Goal: Task Accomplishment & Management: Use online tool/utility

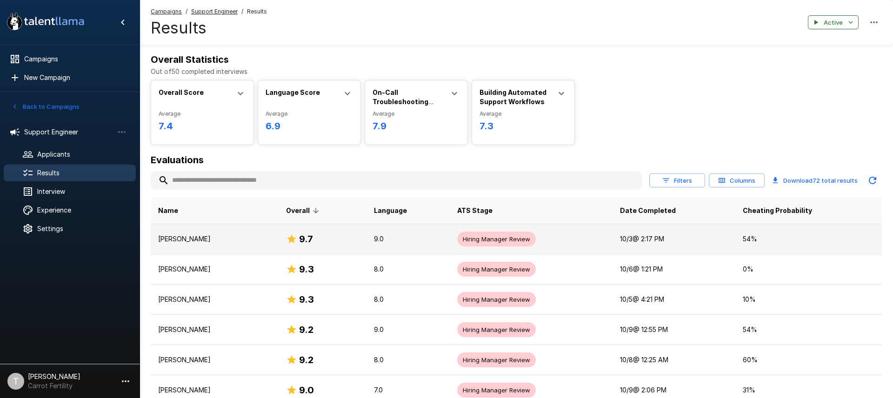
click at [207, 239] on p "[PERSON_NAME]" at bounding box center [214, 238] width 113 height 9
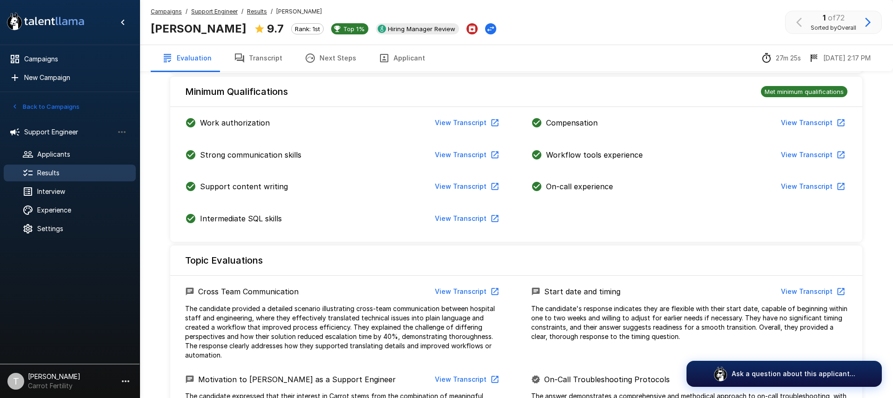
scroll to position [225, 0]
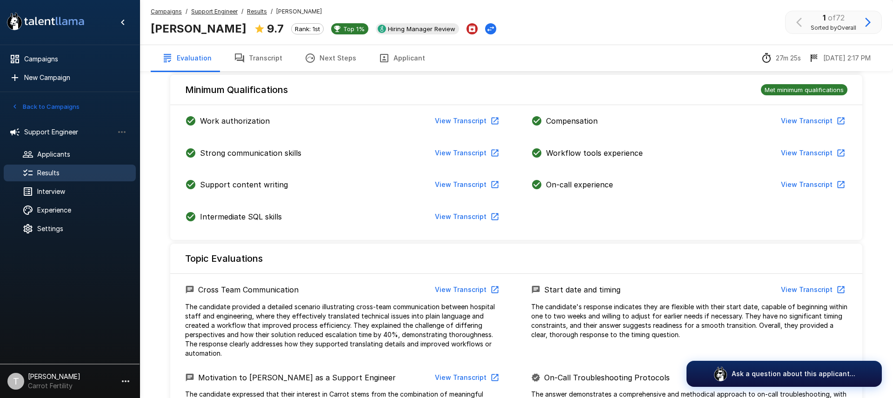
click at [451, 120] on button "View Transcript" at bounding box center [466, 121] width 70 height 17
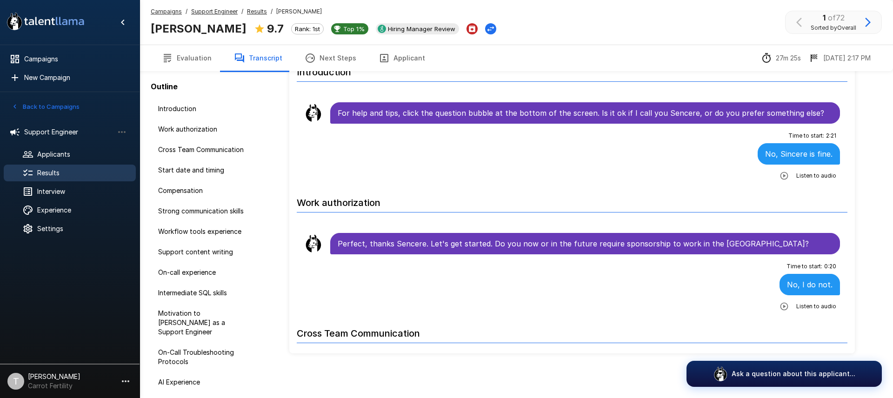
scroll to position [50, 0]
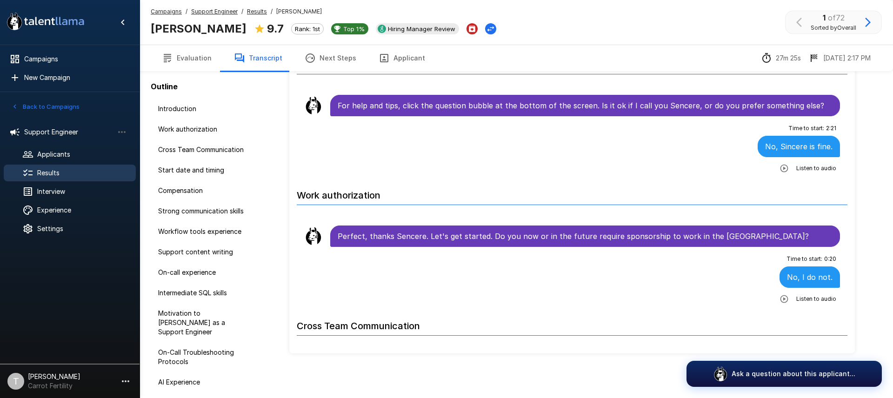
scroll to position [8, 0]
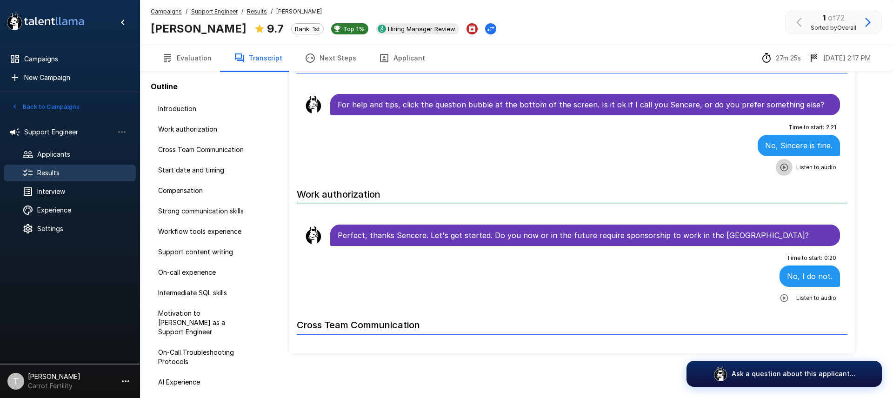
click at [783, 168] on icon "button" at bounding box center [784, 167] width 9 height 9
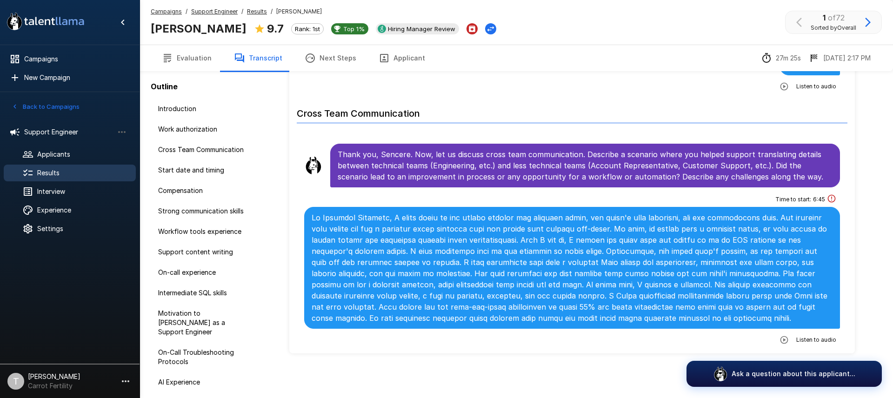
scroll to position [236, 0]
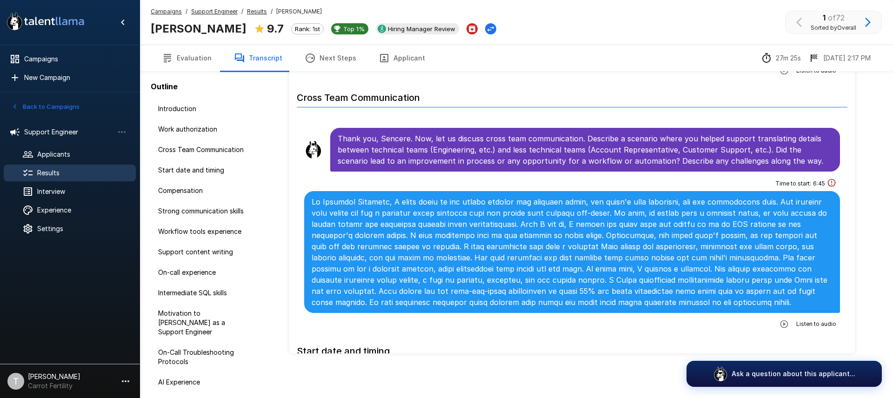
click at [785, 323] on icon "button" at bounding box center [784, 324] width 8 height 8
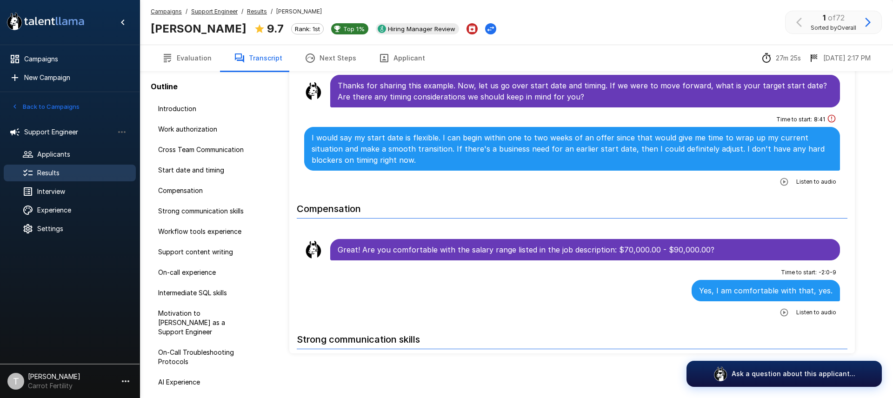
scroll to position [546, 0]
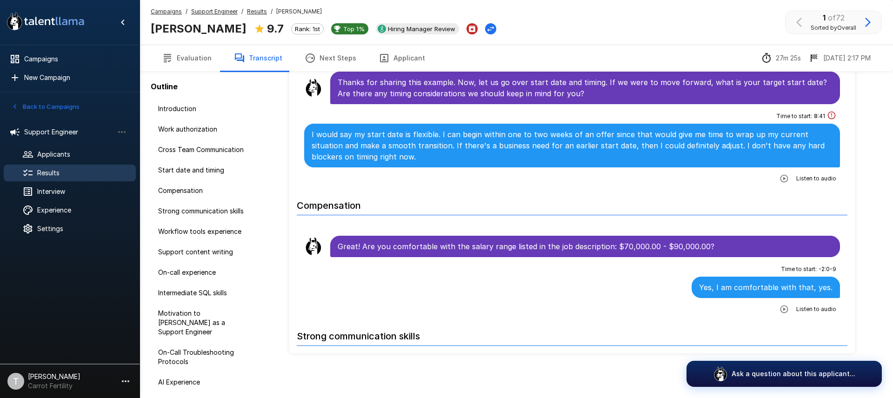
click at [788, 184] on button "button" at bounding box center [784, 178] width 17 height 17
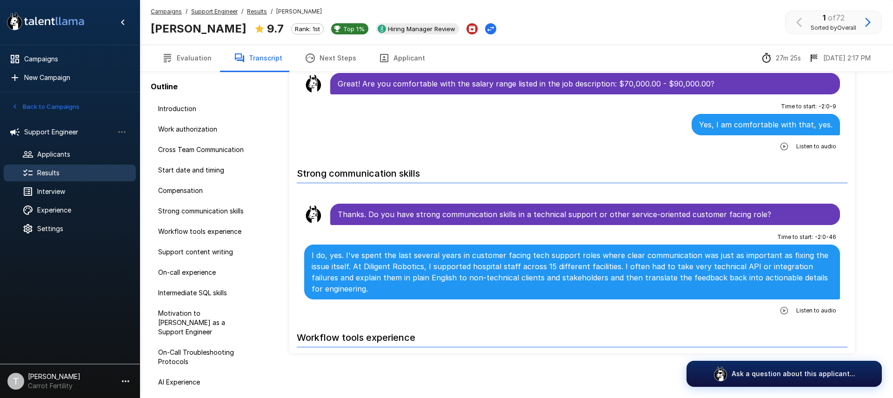
scroll to position [710, 0]
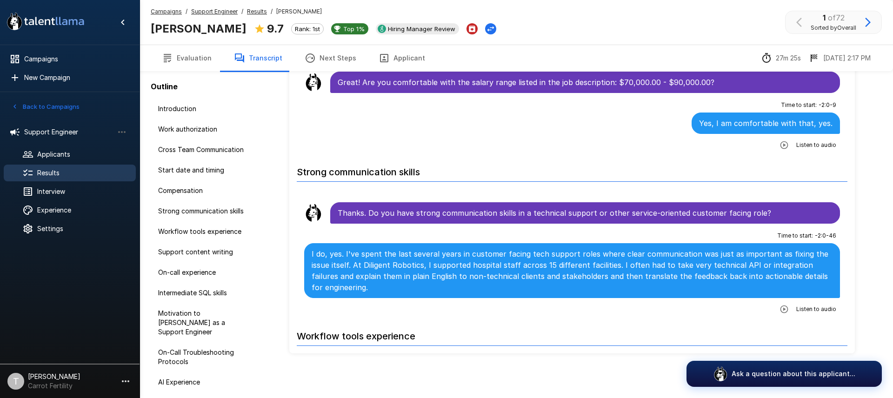
click at [786, 305] on icon "button" at bounding box center [784, 309] width 9 height 9
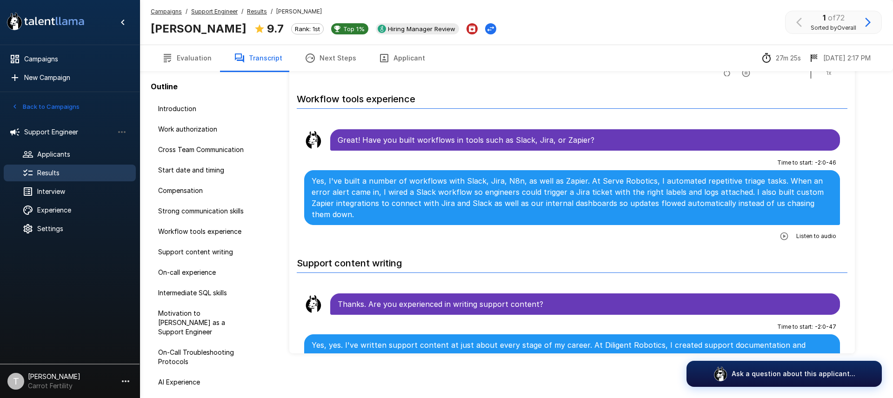
scroll to position [948, 0]
click at [785, 232] on icon "button" at bounding box center [784, 236] width 8 height 8
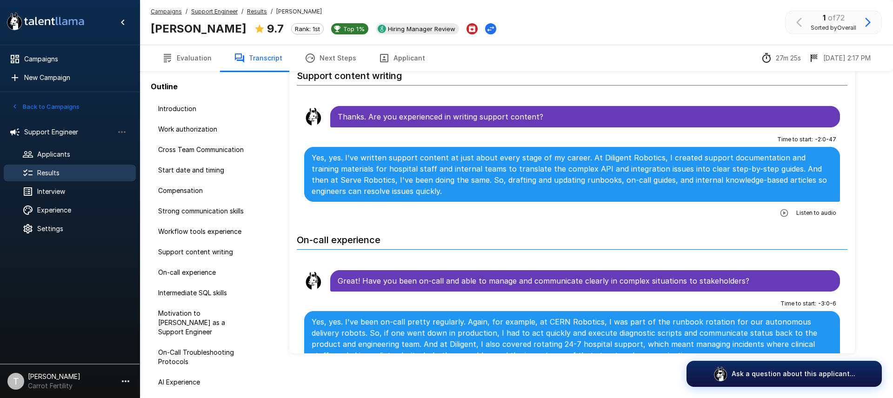
scroll to position [1135, 0]
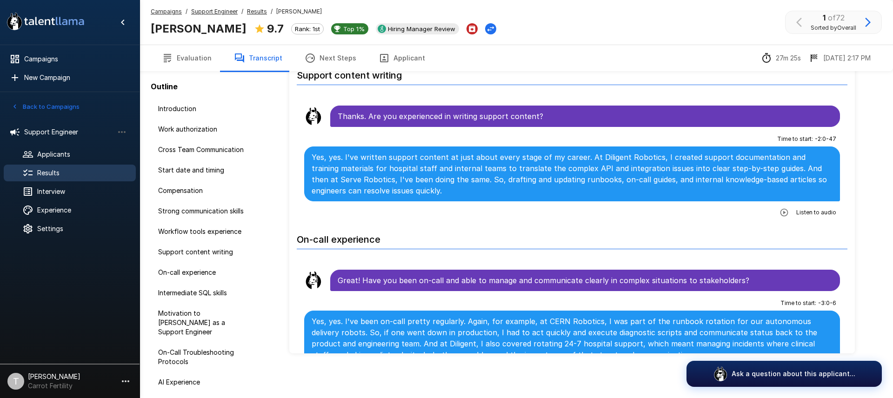
click at [786, 208] on icon "button" at bounding box center [784, 212] width 8 height 8
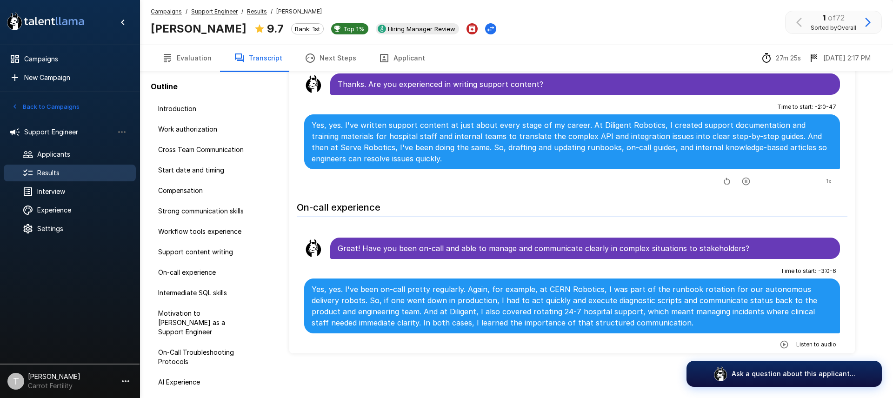
scroll to position [1169, 0]
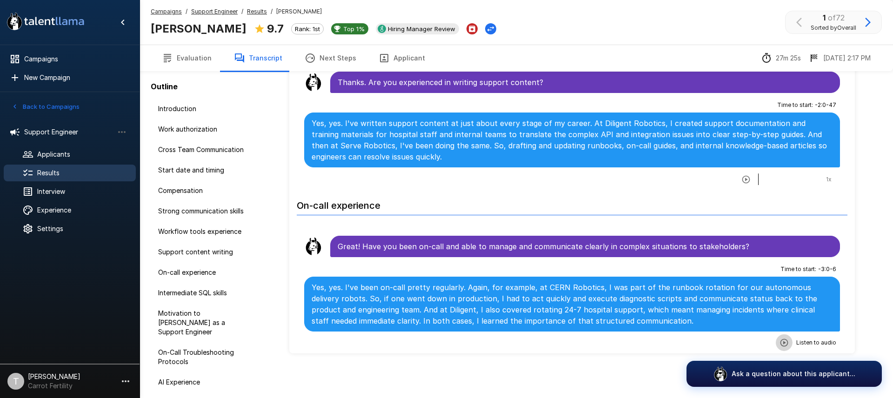
click at [786, 339] on icon "button" at bounding box center [784, 343] width 8 height 8
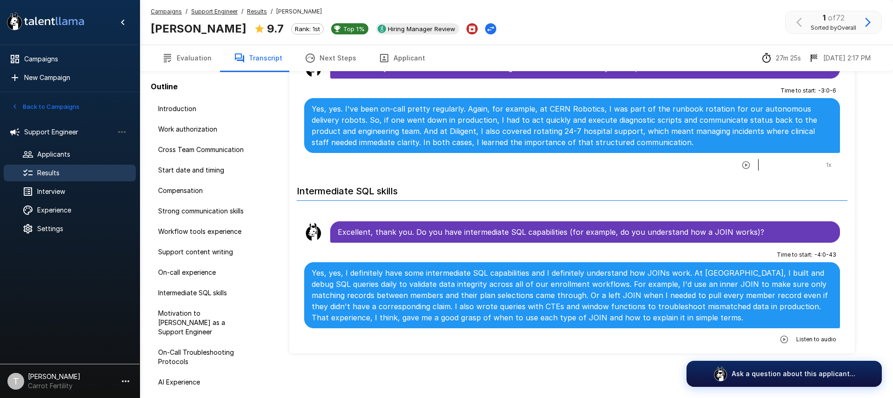
scroll to position [1348, 0]
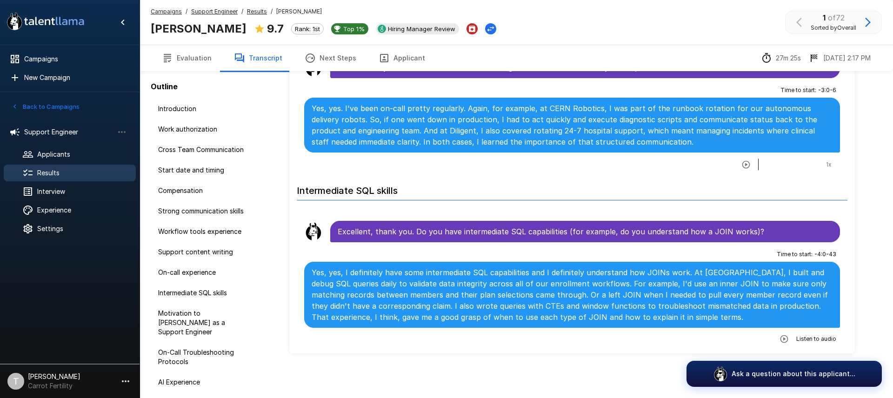
click at [788, 335] on icon "button" at bounding box center [784, 339] width 9 height 9
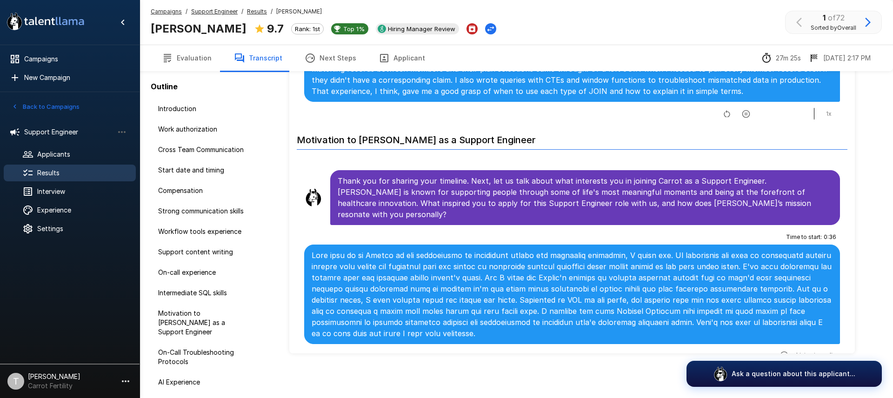
scroll to position [1602, 0]
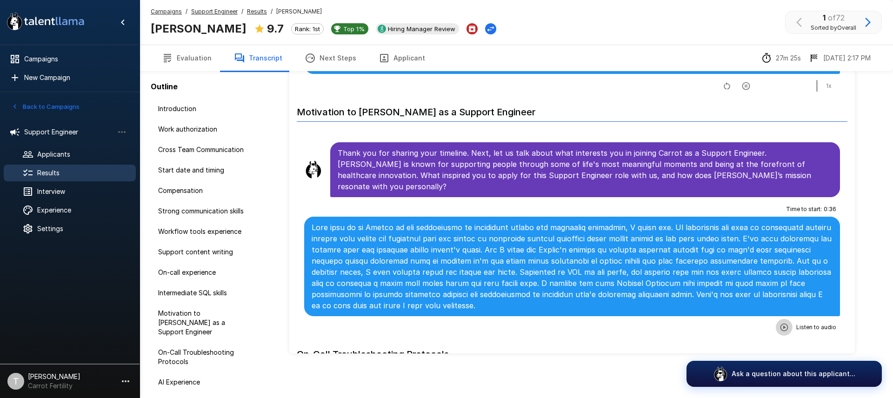
click at [785, 323] on icon "button" at bounding box center [784, 327] width 8 height 8
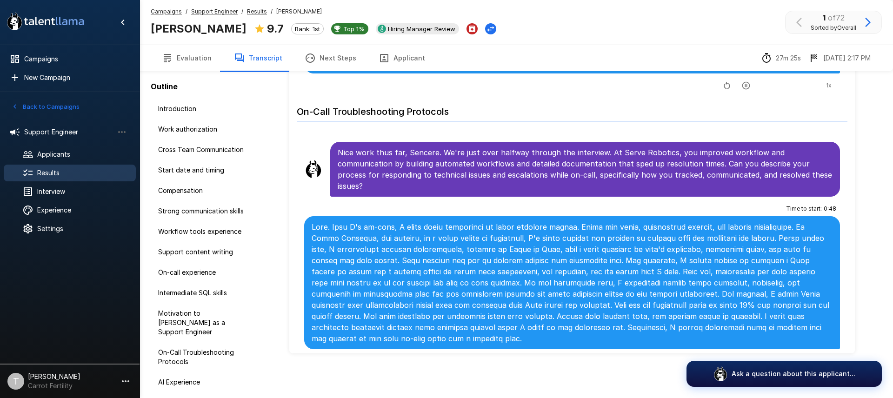
scroll to position [1864, 0]
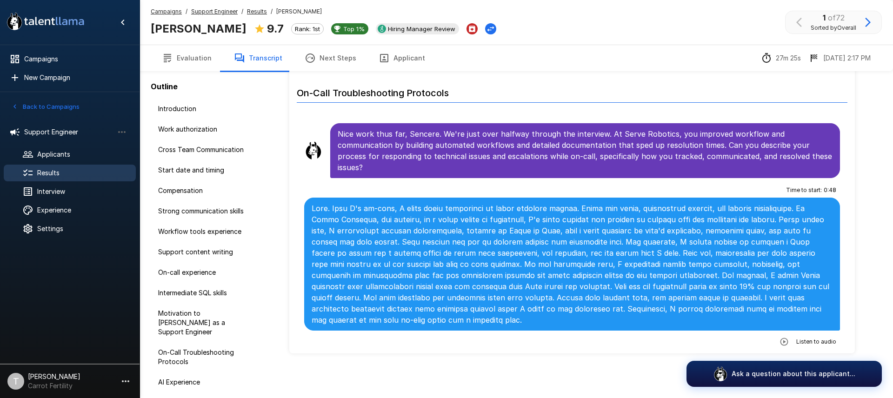
click at [789, 337] on icon "button" at bounding box center [784, 341] width 9 height 9
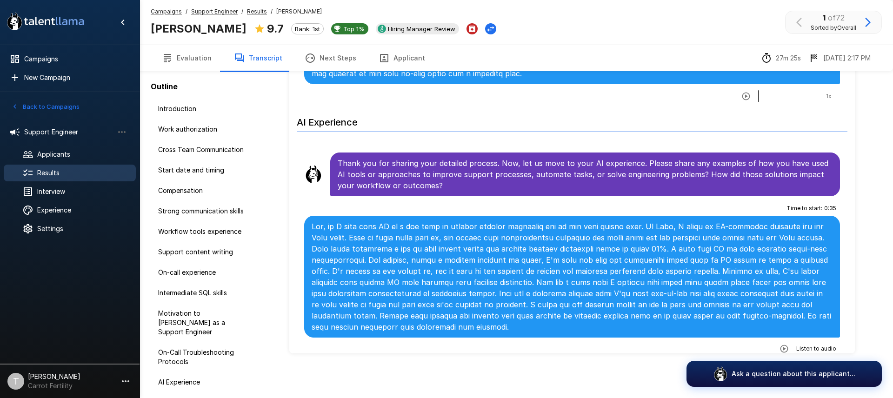
scroll to position [2126, 0]
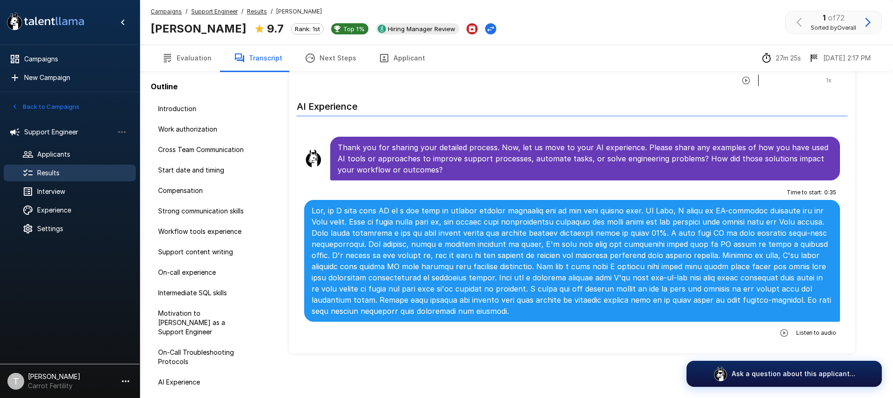
click at [783, 328] on icon "button" at bounding box center [784, 332] width 9 height 9
